Goal: Information Seeking & Learning: Learn about a topic

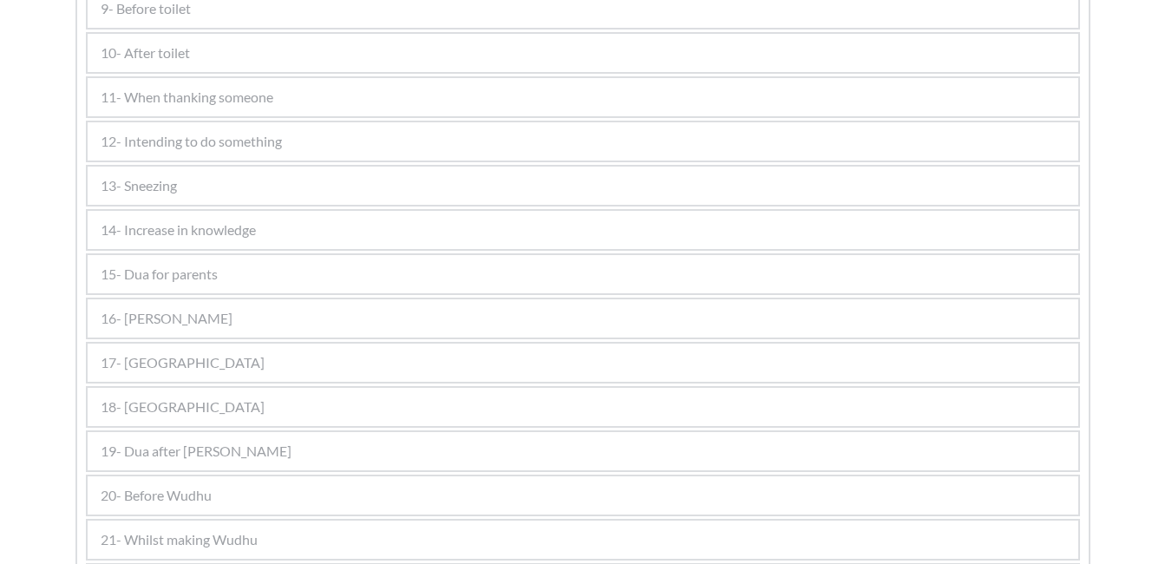
scroll to position [1041, 0]
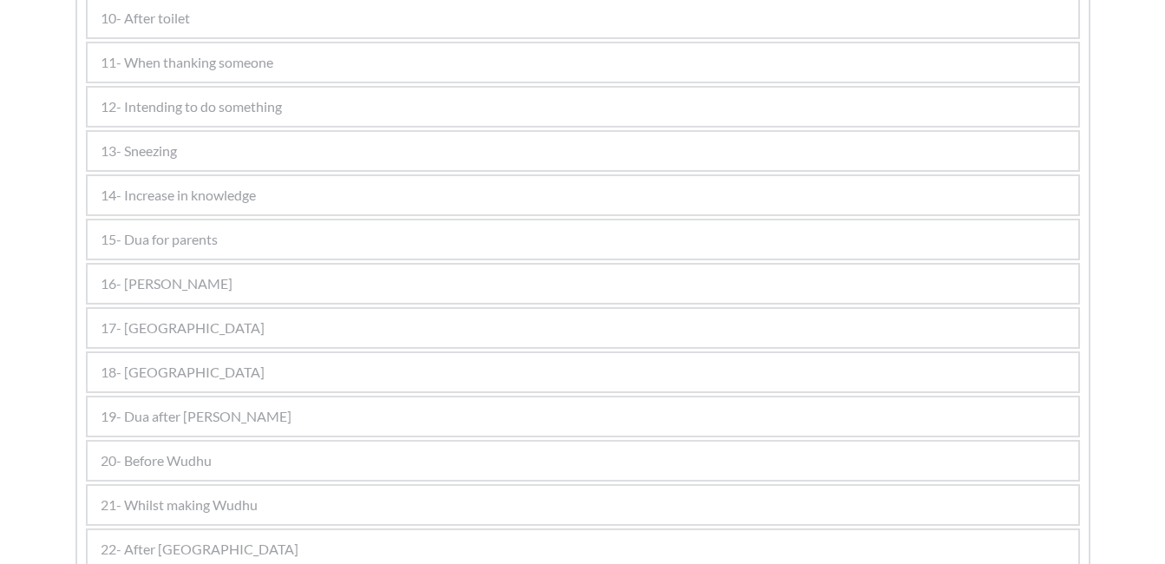
click at [402, 248] on div "15- Dua for parents" at bounding box center [583, 239] width 991 height 38
click at [286, 238] on div "15- Dua for parents" at bounding box center [583, 239] width 991 height 38
click at [1109, 369] on div "Kalimas Duas Suras Salah 1 Salah 2 Salah 3 Miscellenious Kalimas BUTTON Duas 1-…" at bounding box center [582, 354] width 1165 height 2194
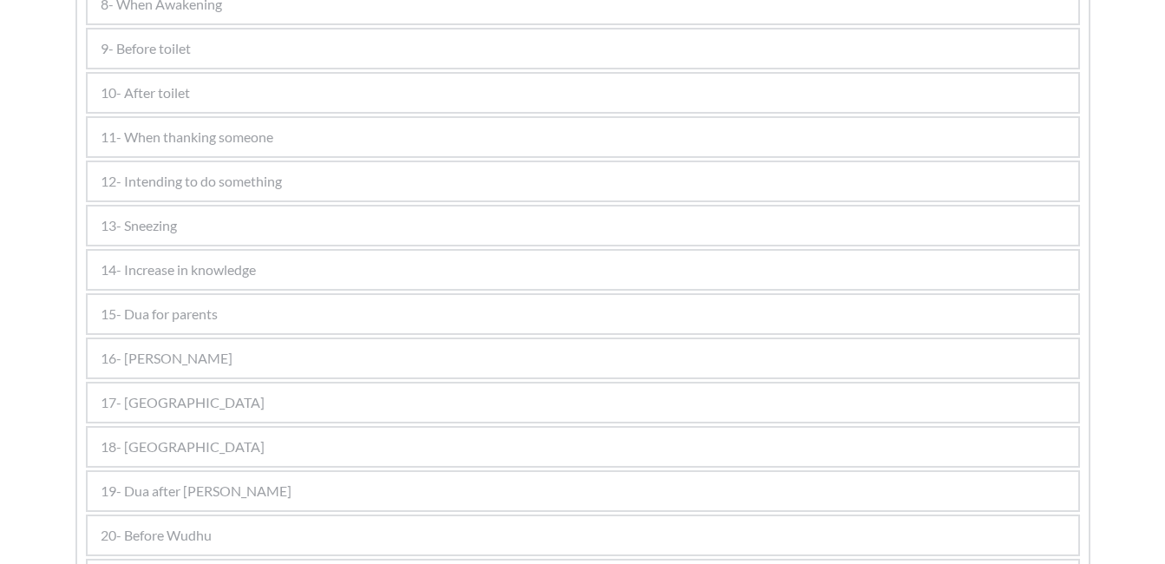
scroll to position [975, 0]
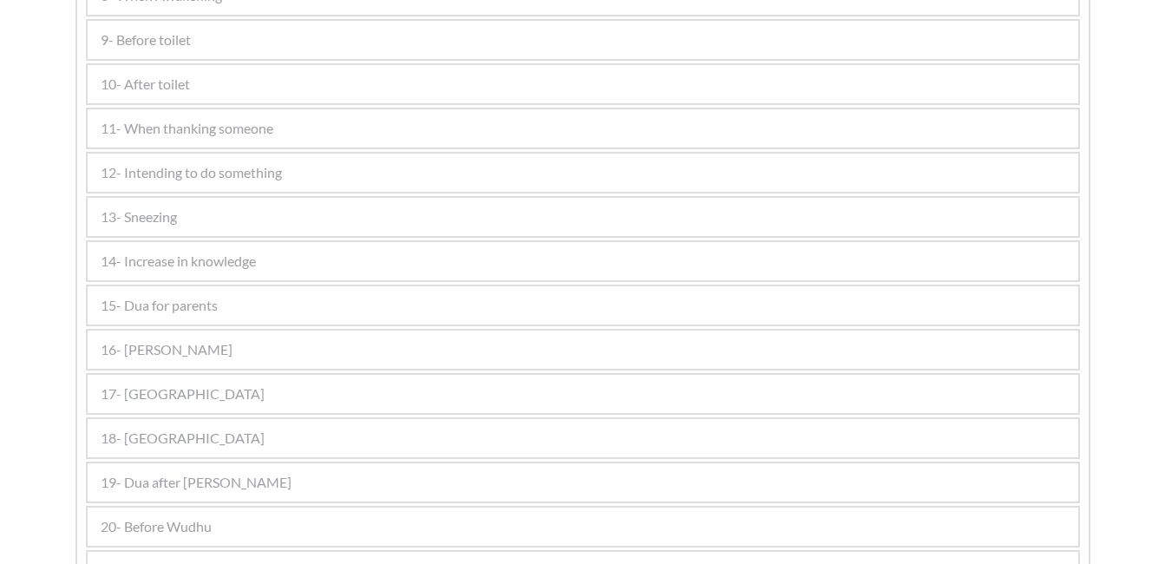
click at [211, 255] on span "14- Increase in knowledge" at bounding box center [178, 261] width 155 height 21
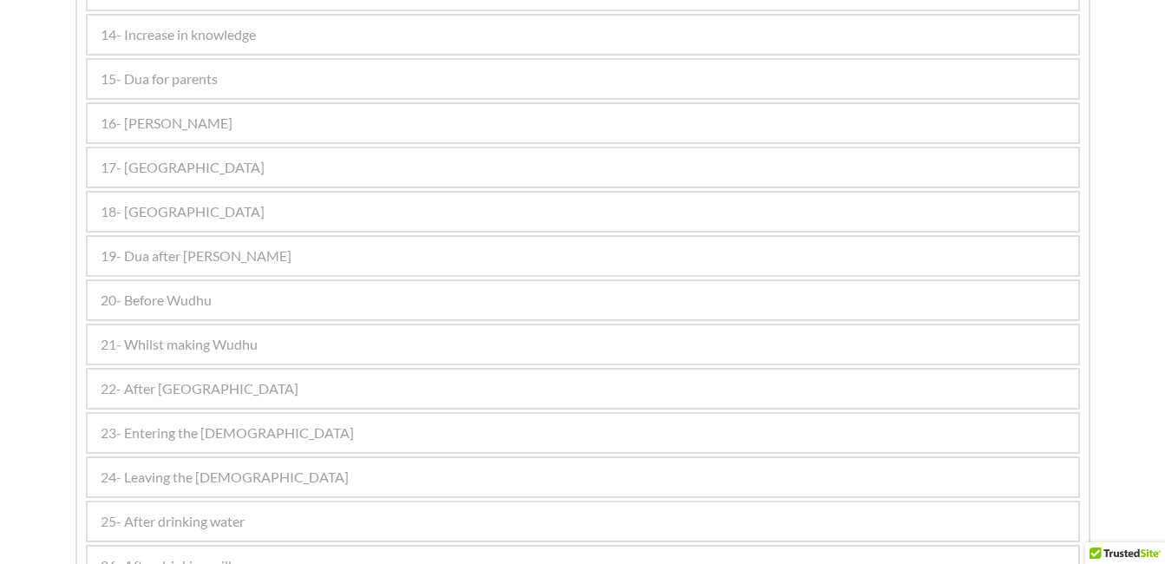
scroll to position [1492, 0]
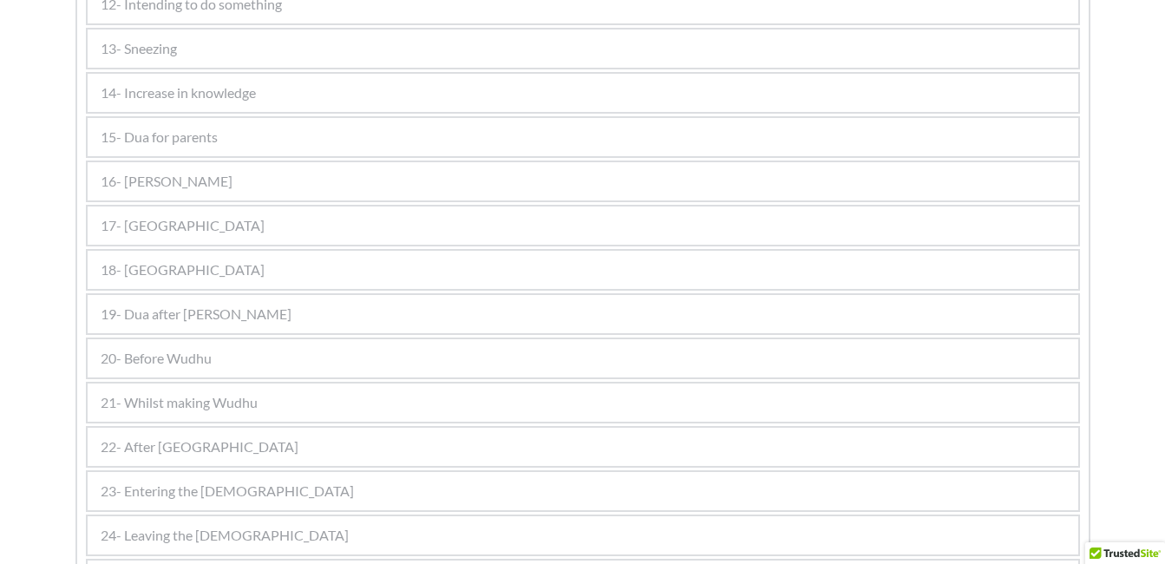
click at [239, 134] on div "15- Dua for parents" at bounding box center [583, 137] width 991 height 38
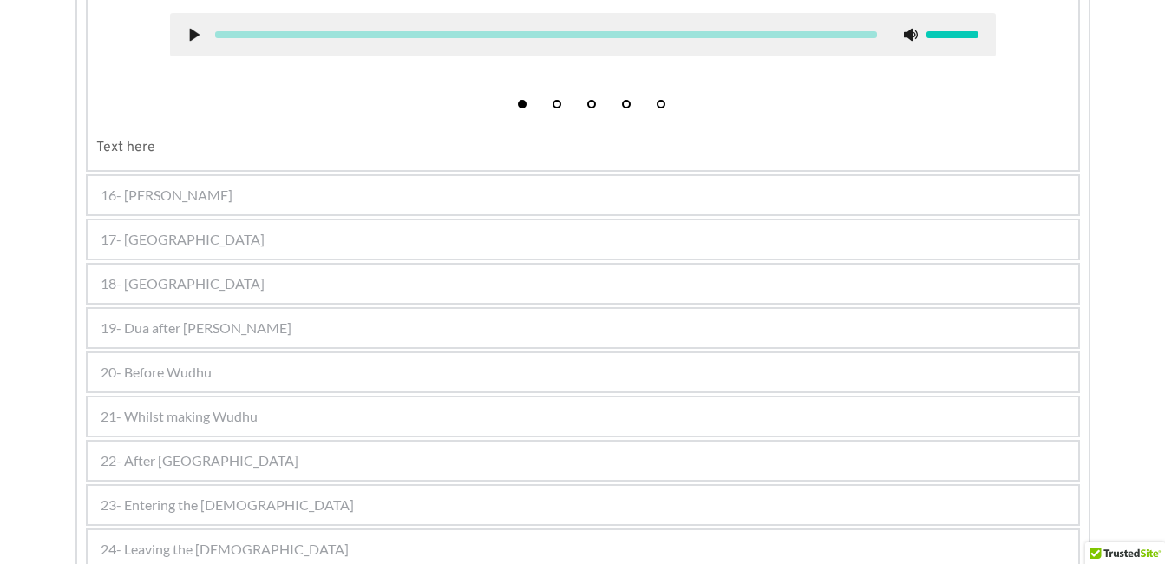
scroll to position [925, 0]
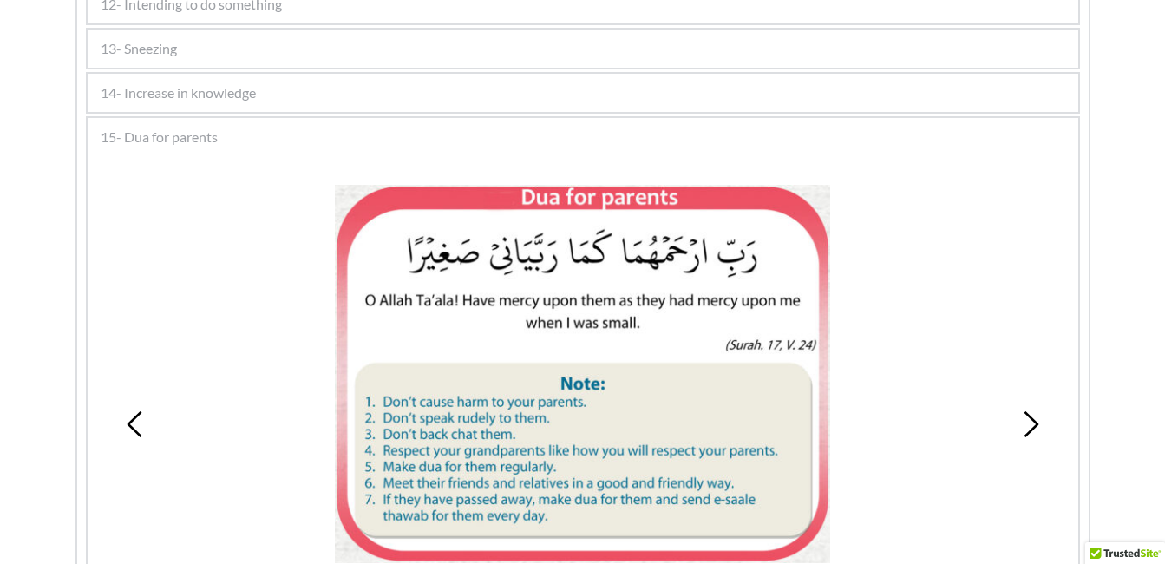
click at [1024, 417] on icon at bounding box center [1031, 424] width 26 height 26
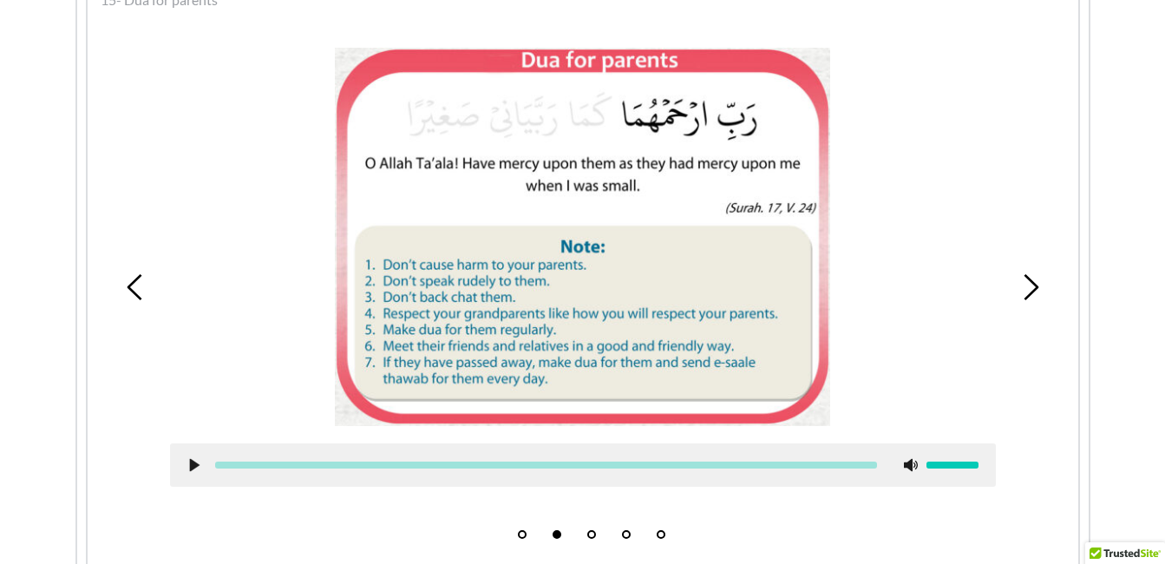
scroll to position [1029, 0]
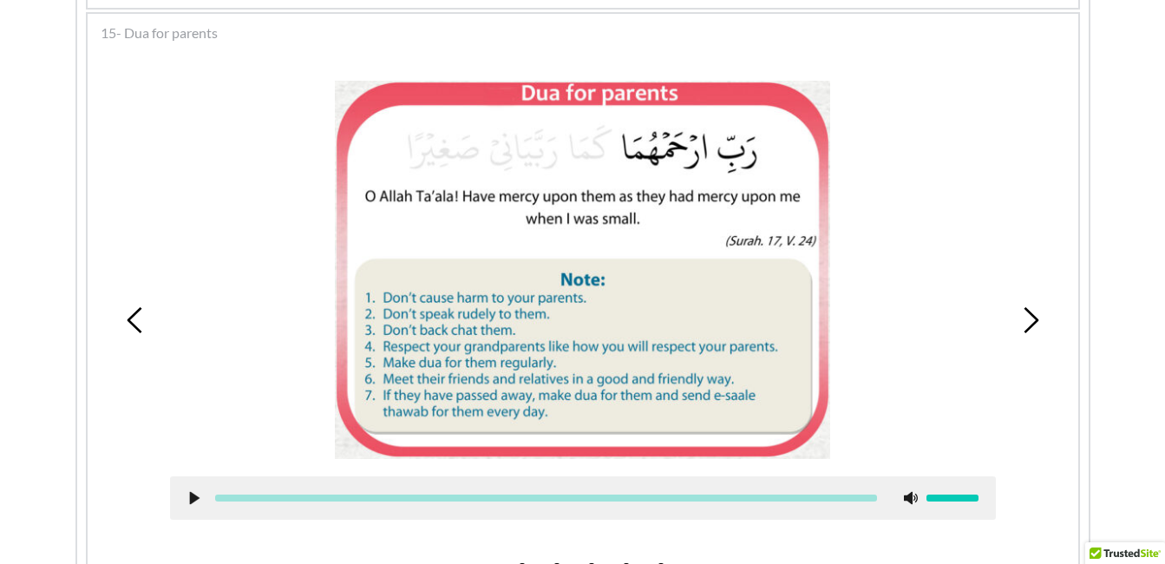
click at [1025, 317] on icon at bounding box center [1031, 320] width 26 height 26
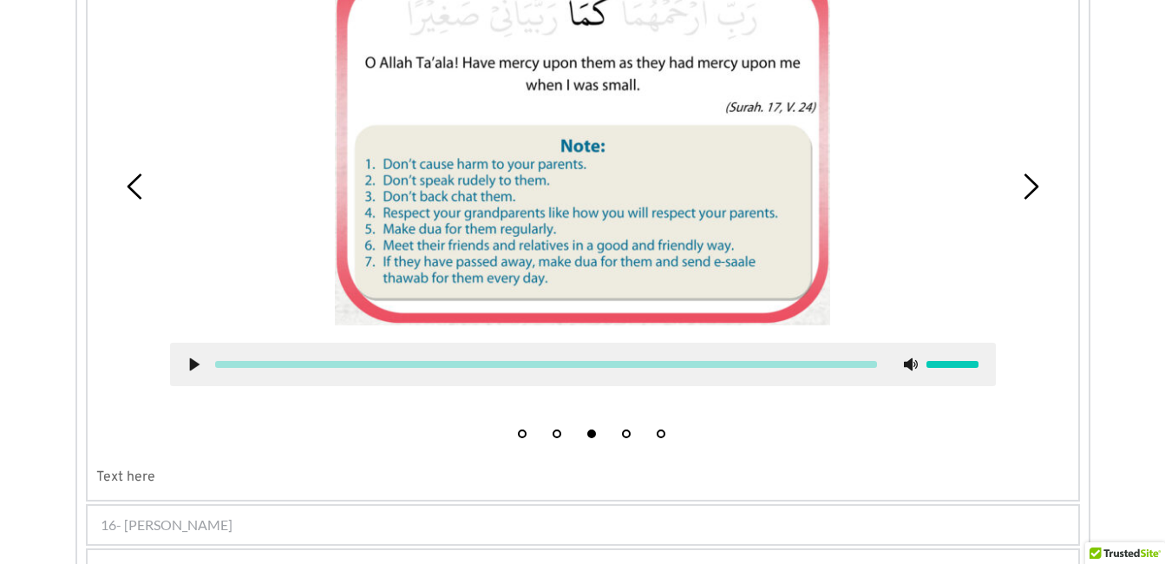
scroll to position [1098, 0]
